Goal: Task Accomplishment & Management: Manage account settings

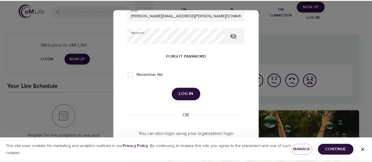
scroll to position [69, 0]
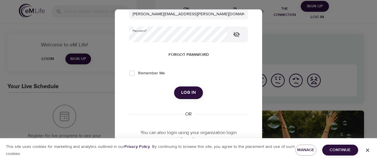
click at [185, 93] on span "Log in" at bounding box center [188, 93] width 15 height 8
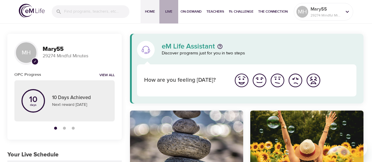
click at [168, 12] on span "Live" at bounding box center [169, 12] width 14 height 6
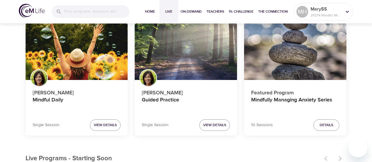
scroll to position [65, 0]
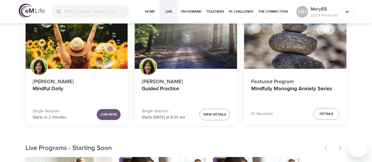
click at [109, 115] on span "Join Now" at bounding box center [108, 115] width 17 height 6
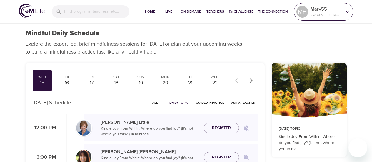
click at [330, 11] on p "Mary55" at bounding box center [326, 9] width 31 height 7
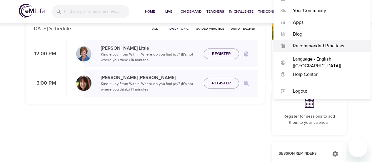
scroll to position [75, 0]
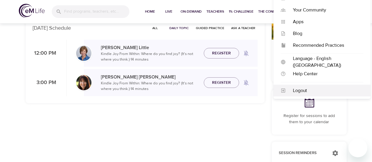
click at [302, 91] on div "Logout" at bounding box center [325, 90] width 78 height 7
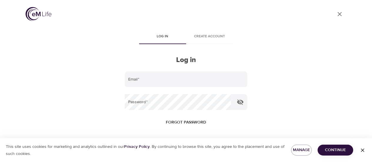
type input "[PERSON_NAME][EMAIL_ADDRESS][PERSON_NAME][DOMAIN_NAME]"
